Goal: Task Accomplishment & Management: Manage account settings

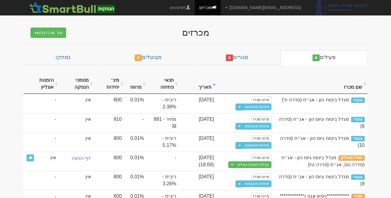
click at [378, 82] on body "rona@smartbull.co.il הגדרות חשבונות הנפקה תבניות הודעות קיבול" at bounding box center [195, 104] width 391 height 209
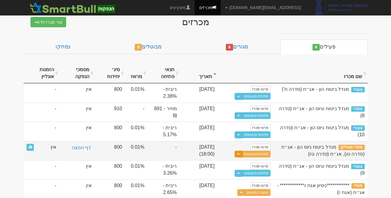
click at [240, 153] on span "button" at bounding box center [238, 153] width 2 height 1
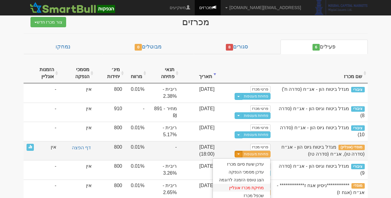
scroll to position [13, 0]
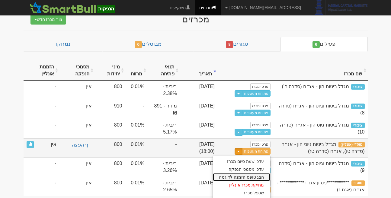
click at [247, 176] on link "הצג טופס הזמנה לדוגמה" at bounding box center [241, 177] width 57 height 8
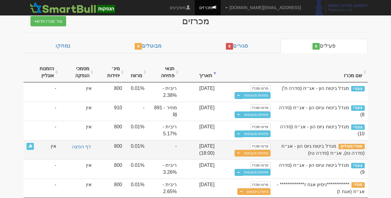
scroll to position [11, 0]
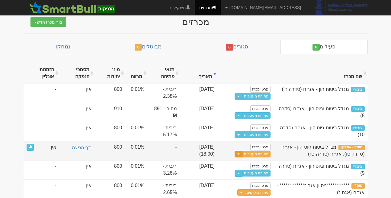
click at [240, 153] on span "button" at bounding box center [238, 153] width 2 height 1
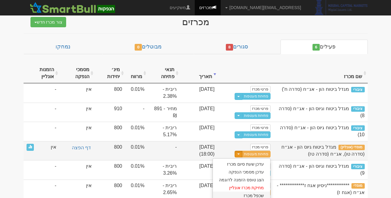
click at [249, 193] on link "שכפל מכרז" at bounding box center [241, 195] width 57 height 8
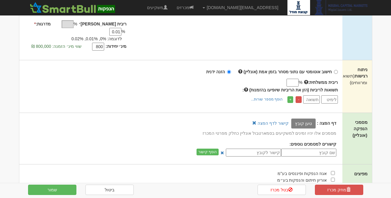
scroll to position [108, 0]
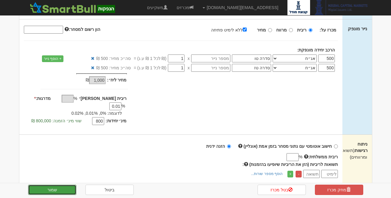
click at [47, 187] on button "שמור" at bounding box center [52, 189] width 48 height 10
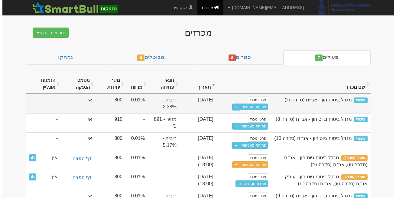
scroll to position [30, 0]
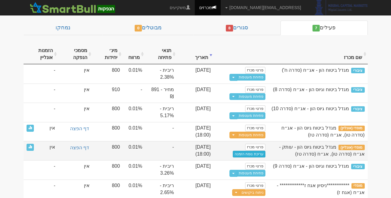
click at [247, 152] on link "עריכת נוסח הזמנה" at bounding box center [249, 153] width 33 height 7
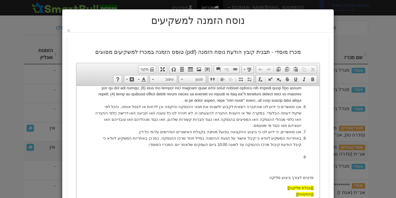
scroll to position [68, 0]
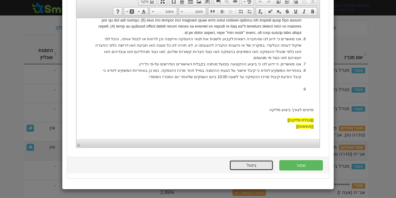
click at [257, 163] on link "ביטול" at bounding box center [251, 165] width 44 height 10
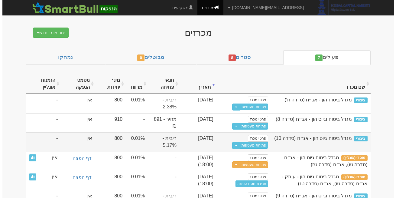
scroll to position [30, 0]
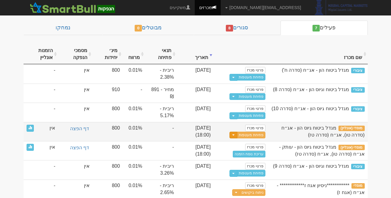
click at [237, 133] on button "Toggle Dropdown" at bounding box center [234, 134] width 8 height 7
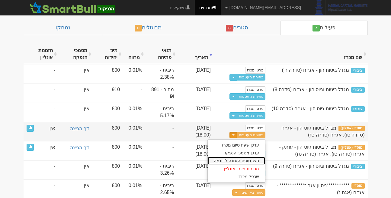
click at [244, 159] on link "הצג טופס הזמנה לדוגמה" at bounding box center [236, 160] width 57 height 8
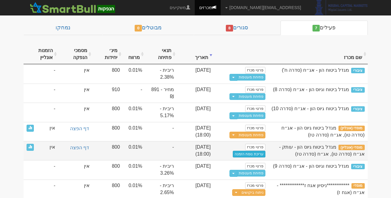
click at [250, 154] on link "עריכת נוסח הזמנה" at bounding box center [249, 153] width 33 height 7
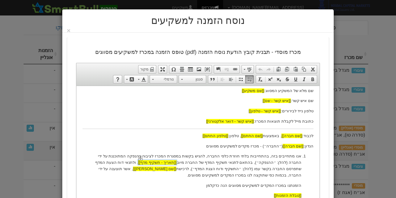
scroll to position [0, 0]
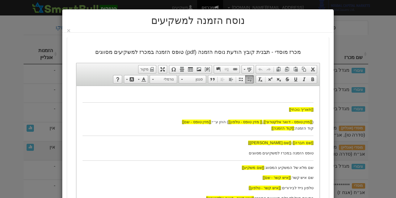
drag, startPoint x: 201, startPoint y: 161, endPoint x: 175, endPoint y: 162, distance: 26.0
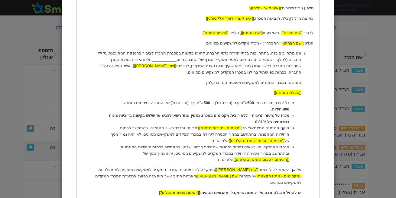
scroll to position [180, 0]
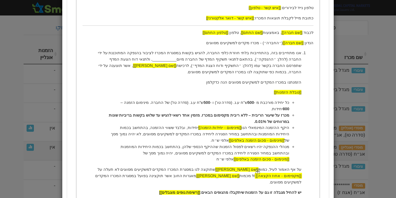
click at [298, 173] on span "[[מקסימום - אחוז הקצאה]]" at bounding box center [278, 175] width 46 height 5
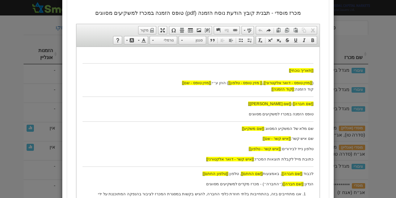
scroll to position [39, 0]
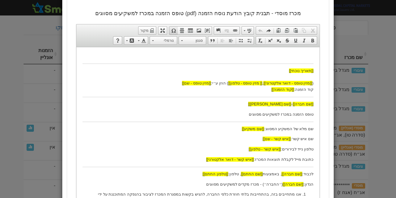
click at [176, 30] on span at bounding box center [173, 30] width 5 height 5
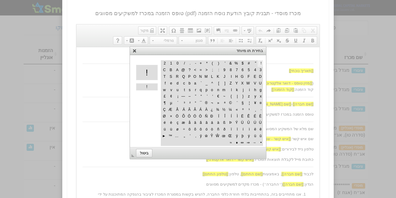
click at [135, 50] on link "X" at bounding box center [134, 50] width 6 height 6
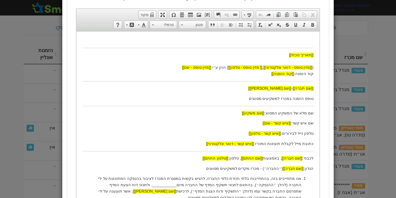
scroll to position [0, 0]
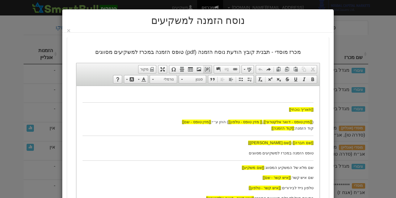
click at [210, 71] on span at bounding box center [207, 69] width 5 height 5
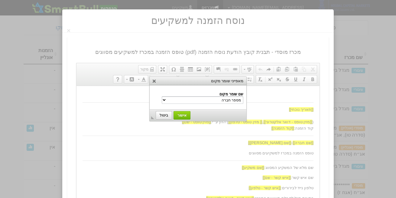
click at [234, 98] on select "מספר חברה שם חברה שם משקיע הנדון שם נייר מונפק סוג מכרז - ריבית/מחיר/מרווח שם ה…" at bounding box center [203, 100] width 82 height 8
select select "הנדון"
click at [162, 116] on span "ביטול" at bounding box center [164, 115] width 16 height 4
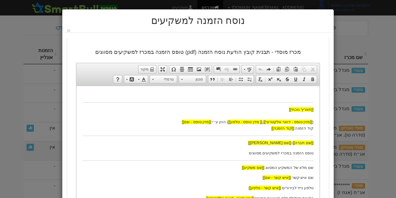
scroll to position [237, 0]
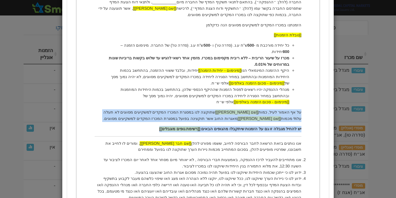
drag, startPoint x: 307, startPoint y: 99, endPoint x: 149, endPoint y: 120, distance: 158.8
click at [149, 120] on ol "אנו מתחייבים בזה, בהתחייבות בלתי חוזרת כלפי החברה, להגיש בקשות במסגרת המכרז לצי…" at bounding box center [197, 147] width 231 height 308
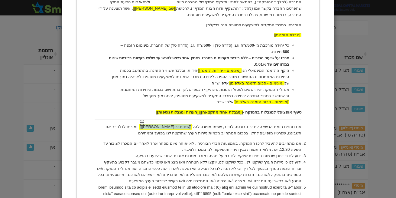
drag, startPoint x: 202, startPoint y: 111, endPoint x: 173, endPoint y: 113, distance: 28.8
click at [173, 124] on p "אנו נותנים בזאת הרשאה לחבר הבורסה לחיוב, ששמו מפורט להלן [[שם חבר בורסה]] , ומו…" at bounding box center [198, 130] width 207 height 13
click at [176, 124] on span "[[שם חבר [PERSON_NAME]]]" at bounding box center [166, 126] width 52 height 5
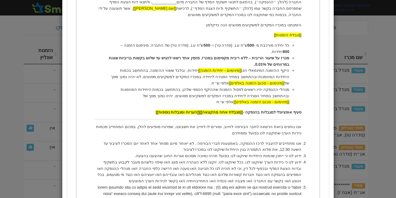
click at [240, 124] on p "אנו נותנים בזאת הרשאה לחבר הבורסה לחיוב , ומורים לו לחייב את חשבוננו, שפרטיו מו…" at bounding box center [198, 130] width 207 height 13
click at [230, 124] on p "אנו נותנים בזאת הרשאה לחבר הבורסה לחיוב , ומורים לו לחייב את חשבוננו, שפרטיו מו…" at bounding box center [198, 130] width 207 height 13
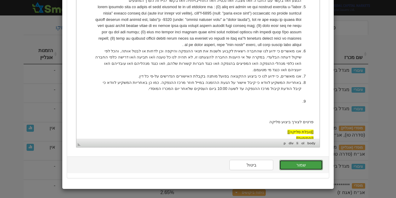
click at [311, 165] on button "שמור" at bounding box center [301, 165] width 44 height 10
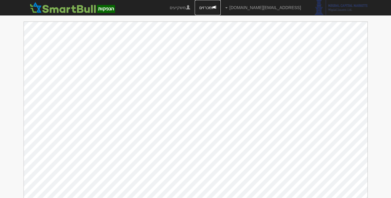
click at [221, 11] on link "מכרזים" at bounding box center [208, 7] width 26 height 15
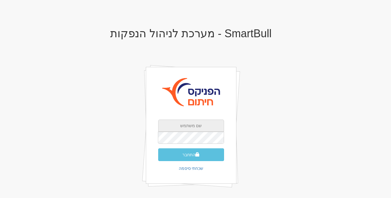
type input "[EMAIL_ADDRESS][DOMAIN_NAME]"
click at [197, 154] on span "submit" at bounding box center [197, 154] width 4 height 4
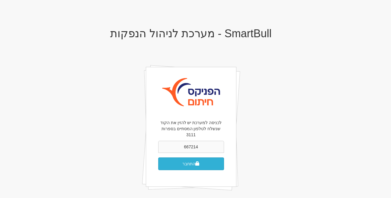
type input "667214"
click at [195, 160] on button "התחבר" at bounding box center [191, 163] width 66 height 13
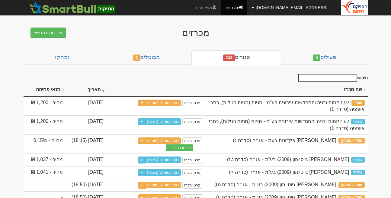
click at [303, 10] on link "[EMAIL_ADDRESS][DOMAIN_NAME]" at bounding box center [289, 7] width 85 height 15
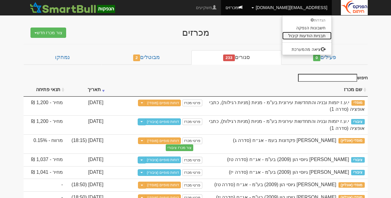
click at [297, 36] on link "תבניות הודעות קיבול" at bounding box center [306, 36] width 49 height 8
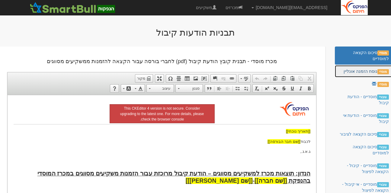
click at [360, 75] on link "מוסדי נוסח הזמנה אונליין" at bounding box center [364, 71] width 58 height 12
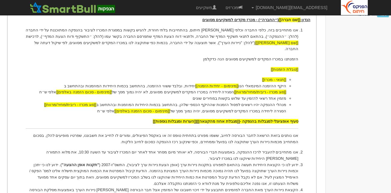
scroll to position [189, 0]
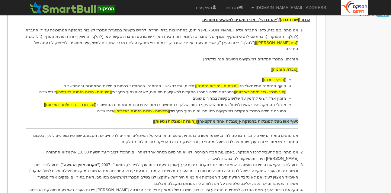
drag, startPoint x: 305, startPoint y: 116, endPoint x: 149, endPoint y: 114, distance: 155.6
copy span "סעיף אופציונלי למגבלות בהנפקה - [[מגבלת אחוז מהקצאה]]"
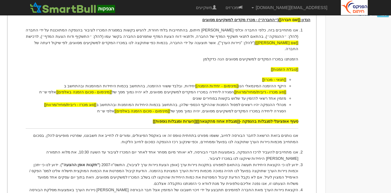
click at [176, 139] on p "אנו נותנים בזאת הרשאה לחבר הבורסה לחיוב, ששמו מפורט בתחתית טופס זה או באקסל הפי…" at bounding box center [161, 139] width 273 height 13
drag, startPoint x: 227, startPoint y: 129, endPoint x: 147, endPoint y: 128, distance: 79.8
click at [147, 133] on p "אנו נותנים בזאת הרשאה לחבר הבורסה לחיוב, ששמו מפורט בתחתית טופס זה או באקסל הפי…" at bounding box center [161, 139] width 273 height 13
copy p "ששמו מפורט בתחתית טופס זה או באקסל הפיצולים,"
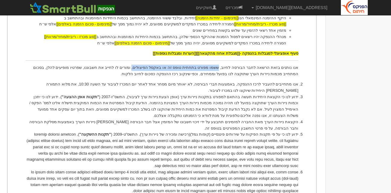
scroll to position [256, 0]
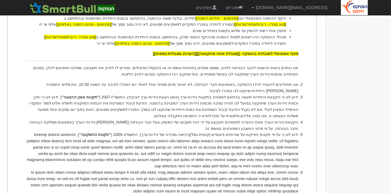
click at [186, 136] on li "ידוע לנו כי על פי תקנות הפיקוח על שירותים פיננסיים (קופות גמל)(רכישה ומכירה של …" at bounding box center [161, 151] width 273 height 38
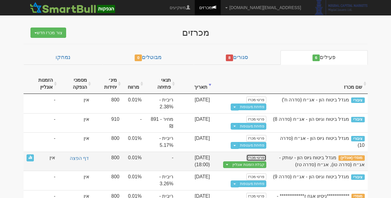
click at [252, 156] on link "פרטי מכרז" at bounding box center [257, 157] width 20 height 7
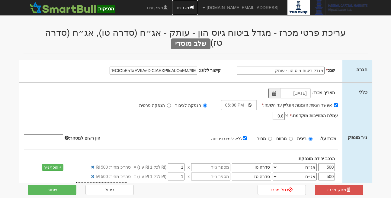
click at [198, 6] on link "מכרזים" at bounding box center [185, 7] width 26 height 15
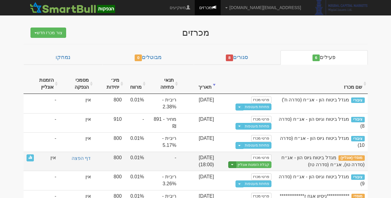
click at [234, 164] on span "button" at bounding box center [232, 164] width 2 height 1
click at [240, 182] on link "עריכת נוסח הזמנה" at bounding box center [242, 182] width 57 height 8
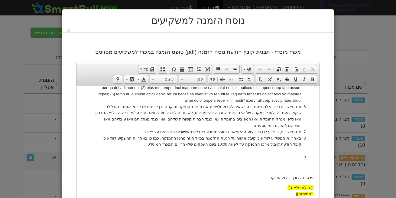
scroll to position [68, 0]
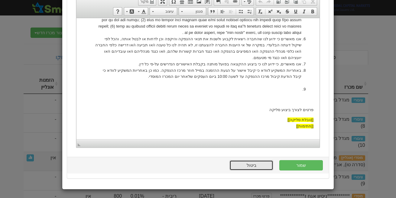
click at [254, 169] on link "ביטול" at bounding box center [251, 165] width 44 height 10
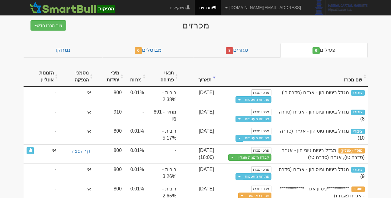
scroll to position [8, 0]
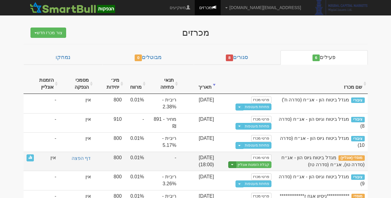
click at [235, 163] on button "Toggle Dropdown" at bounding box center [232, 164] width 8 height 7
click at [241, 184] on link "עריכת נוסח הזמנה" at bounding box center [242, 182] width 57 height 8
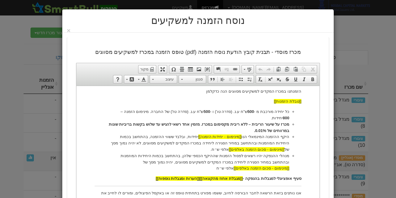
scroll to position [171, 0]
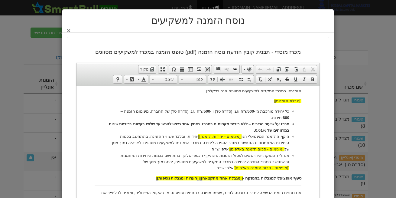
click at [70, 29] on button "×" at bounding box center [69, 30] width 4 height 6
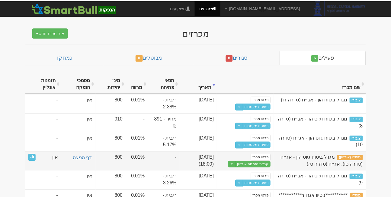
scroll to position [0, 0]
